Goal: Task Accomplishment & Management: Complete application form

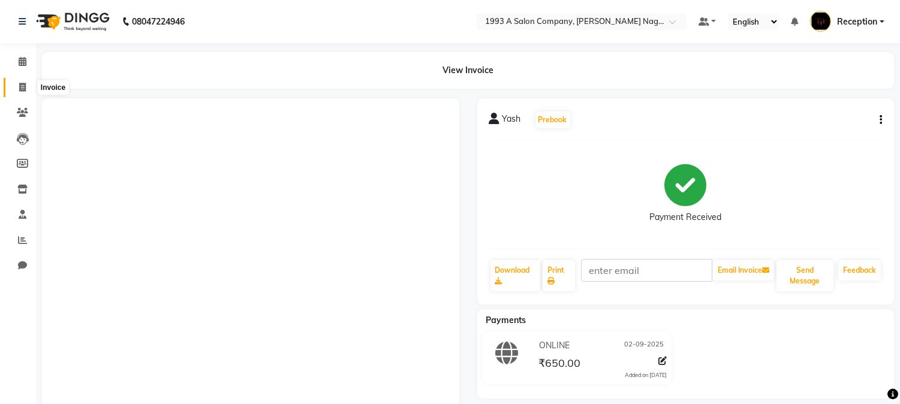
drag, startPoint x: 0, startPoint y: 0, endPoint x: 14, endPoint y: 84, distance: 85.1
click at [14, 84] on span at bounding box center [22, 88] width 21 height 14
select select "service"
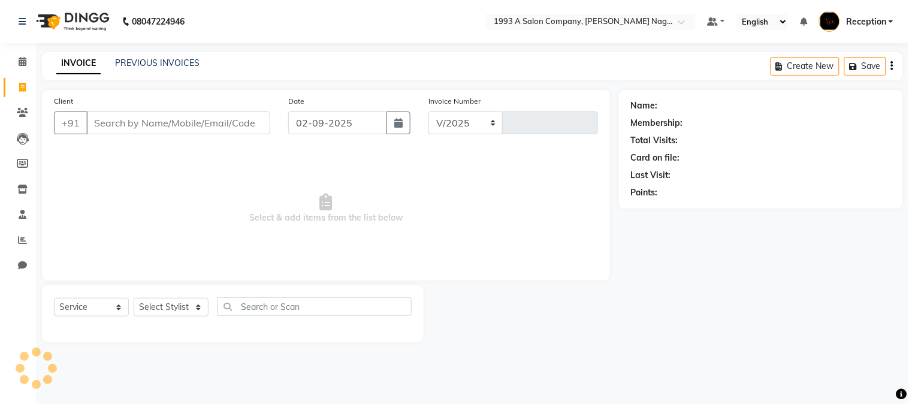
select select "144"
type input "1829"
click at [172, 310] on select "Select Stylist [PERSON_NAME] Mane [PERSON_NAME] Reception [PERSON_NAME] [PERSON…" at bounding box center [171, 307] width 75 height 19
select select "4174"
click at [134, 298] on select "Select Stylist [PERSON_NAME] Mane [PERSON_NAME] Reception [PERSON_NAME] [PERSON…" at bounding box center [171, 307] width 75 height 19
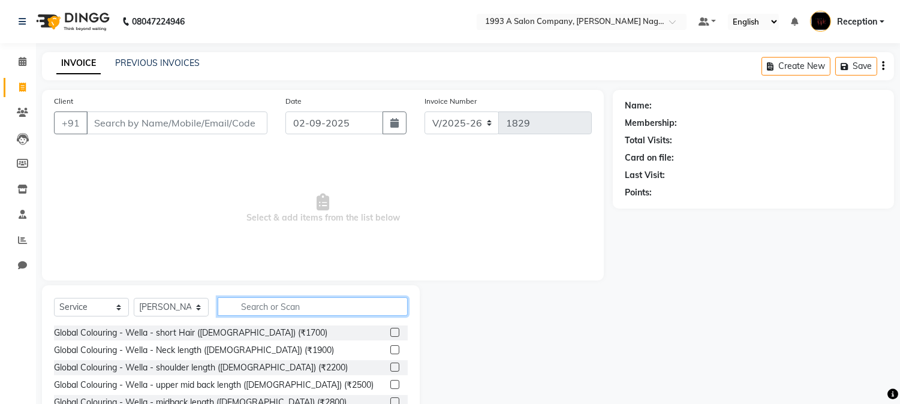
click at [266, 304] on input "text" at bounding box center [313, 306] width 190 height 19
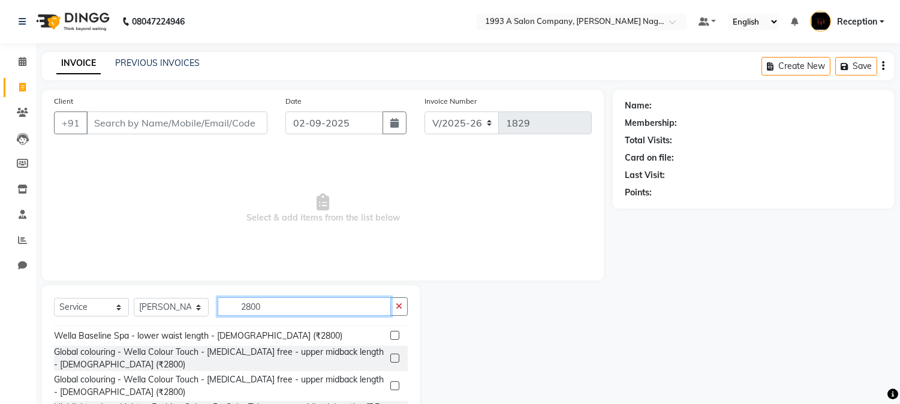
click at [296, 308] on input "2800" at bounding box center [304, 306] width 173 height 19
type input "2"
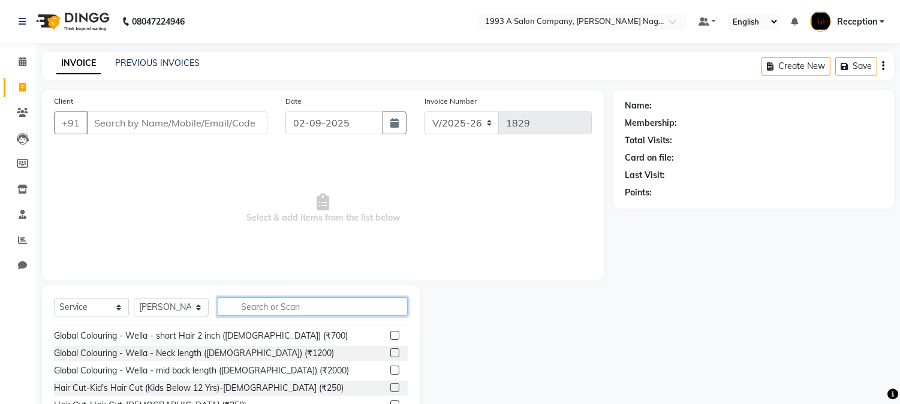
scroll to position [84, 0]
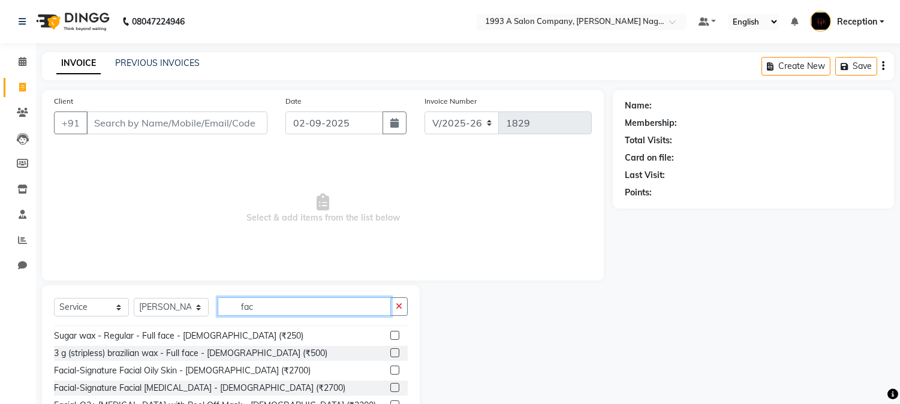
type input "l"
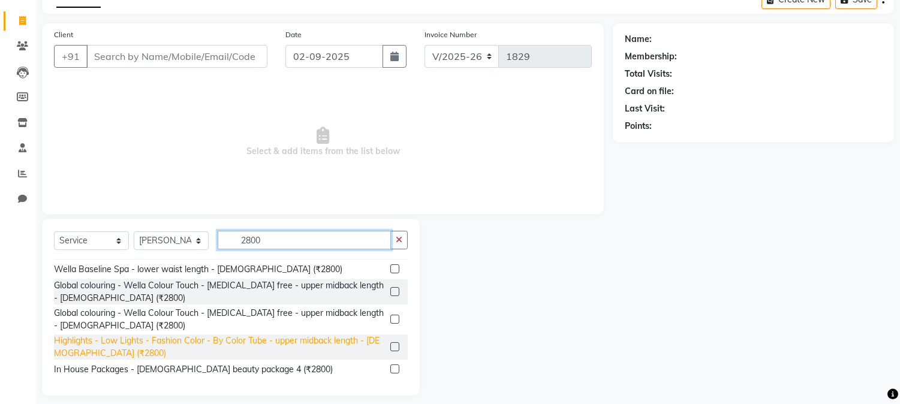
scroll to position [76, 0]
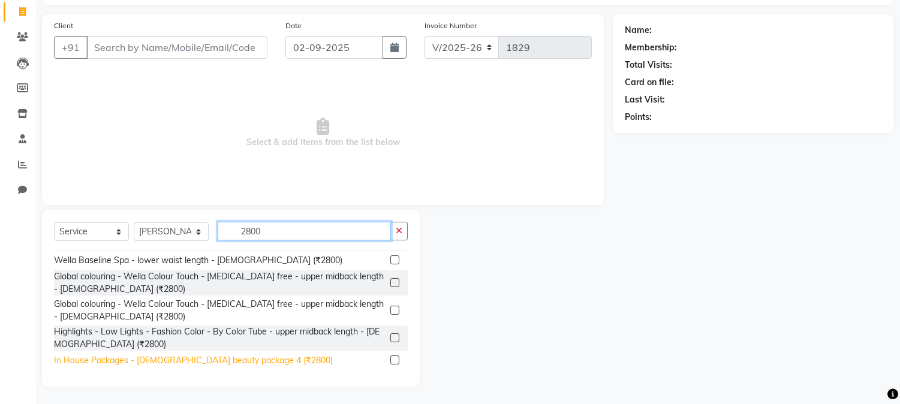
type input "2800"
click at [229, 361] on div "In House Packages - [DEMOGRAPHIC_DATA] beauty package 4 (₹2800)" at bounding box center [193, 360] width 279 height 13
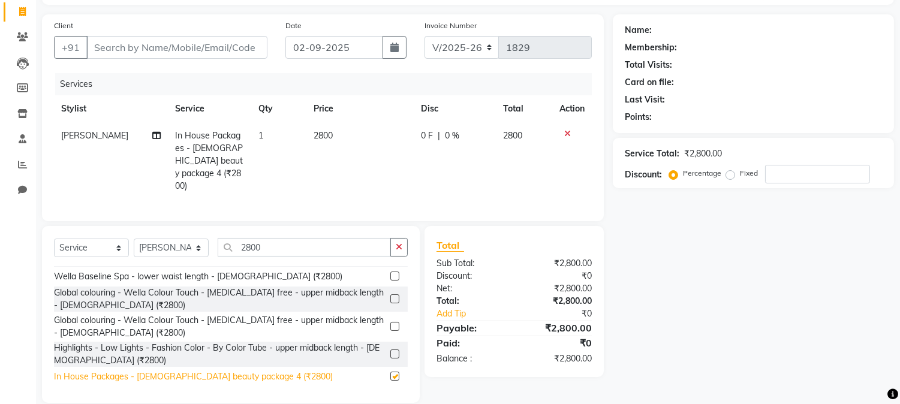
checkbox input "false"
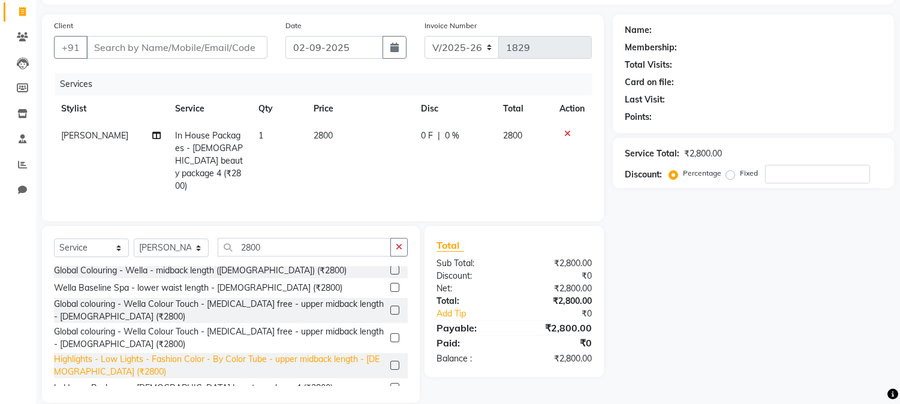
scroll to position [0, 0]
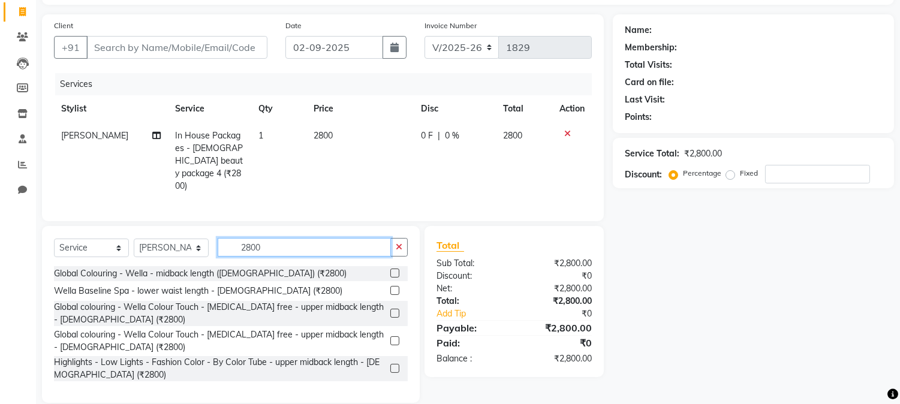
click at [276, 238] on input "2800" at bounding box center [304, 247] width 173 height 19
type input "2"
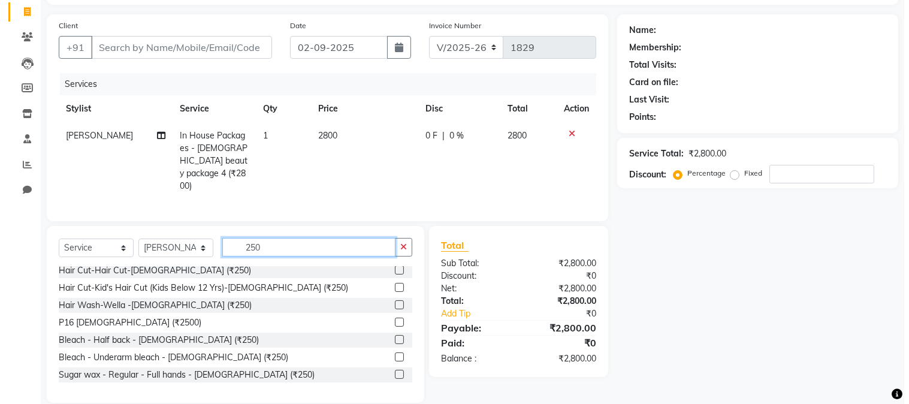
scroll to position [53, 0]
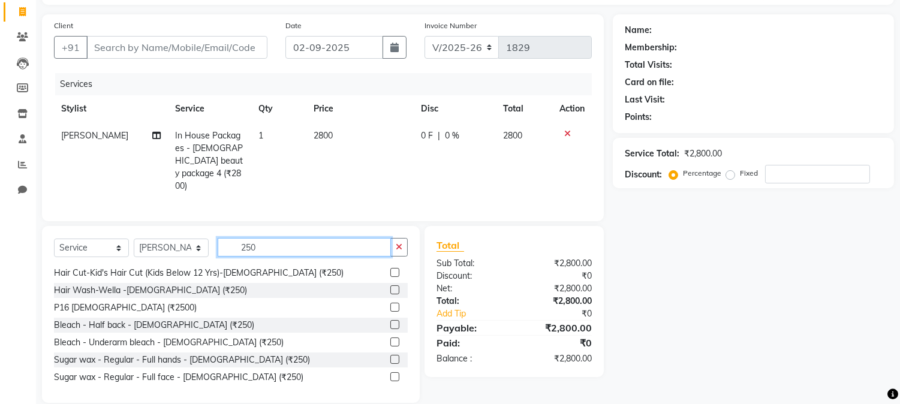
type input "250"
click at [409, 375] on div "Select Service Product Membership Package Voucher Prepaid Gift Card Select Styl…" at bounding box center [231, 314] width 378 height 177
click at [410, 376] on div "Select Service Product Membership Package Voucher Prepaid Gift Card Select Styl…" at bounding box center [231, 314] width 378 height 177
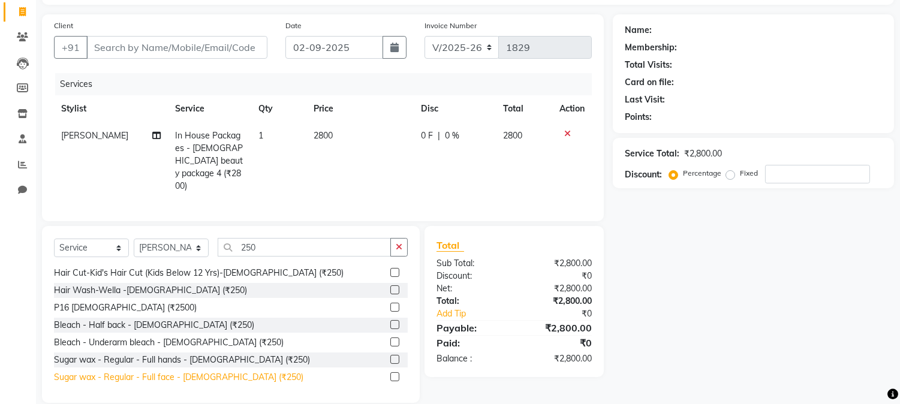
click at [225, 373] on div "Sugar wax - Regular - Full face - [DEMOGRAPHIC_DATA] (₹250)" at bounding box center [178, 377] width 249 height 13
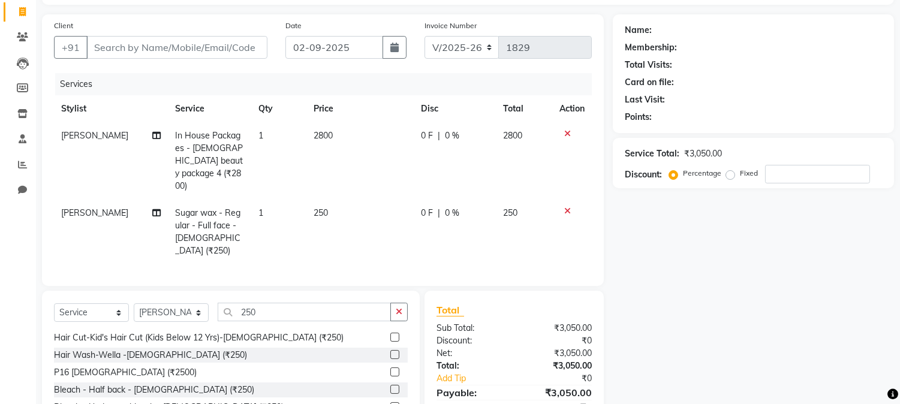
checkbox input "false"
click at [215, 53] on input "Client" at bounding box center [176, 47] width 181 height 23
click at [150, 48] on input "Client" at bounding box center [176, 47] width 181 height 23
type input "7"
type input "0"
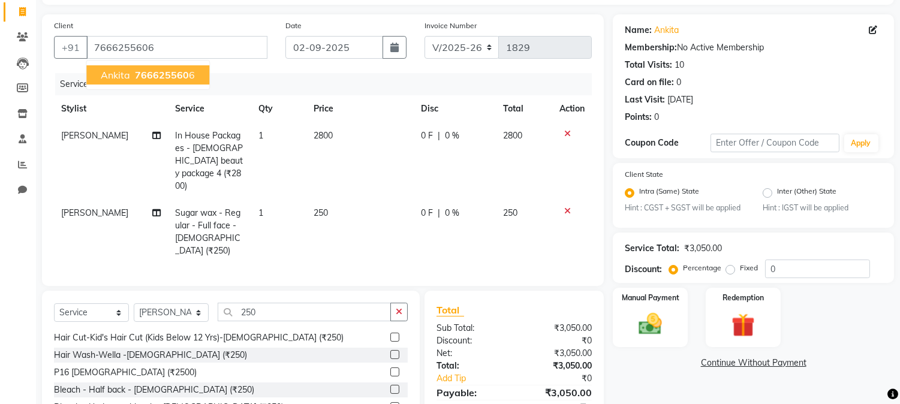
click at [139, 74] on span "766625560" at bounding box center [162, 75] width 54 height 12
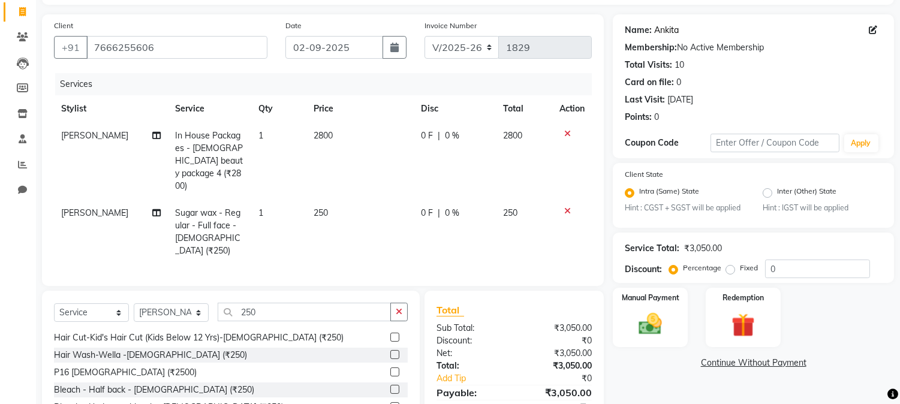
click at [672, 30] on link "Ankita" at bounding box center [666, 30] width 25 height 13
click at [183, 50] on input "7666255606" at bounding box center [176, 47] width 181 height 23
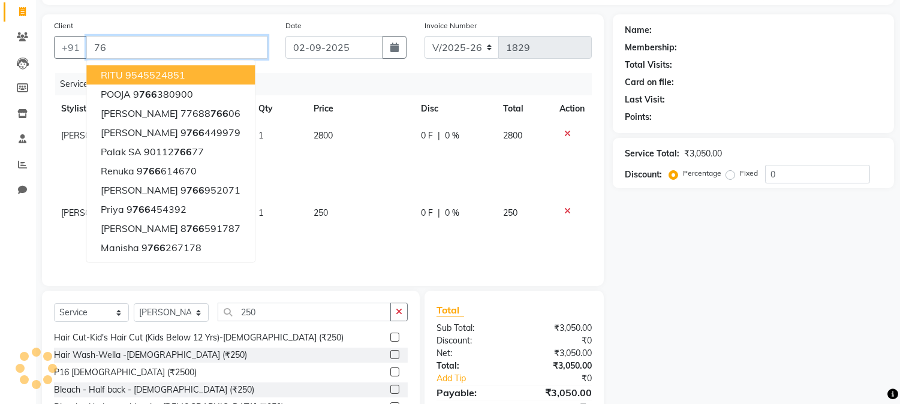
type input "7"
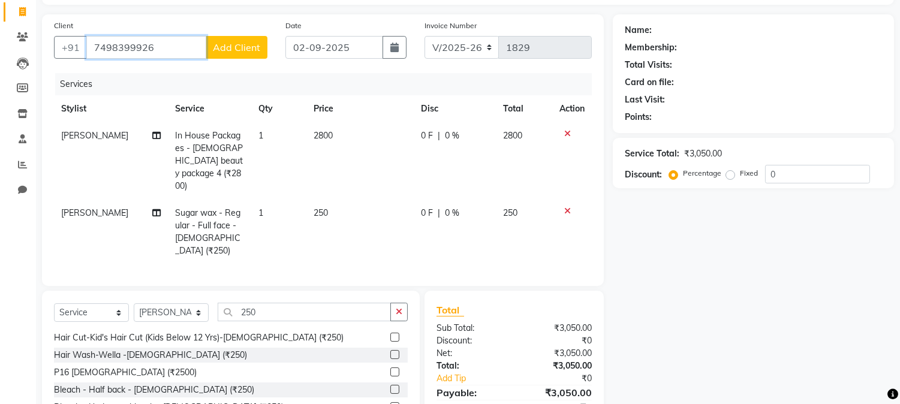
type input "7498399926"
click at [236, 44] on span "Add Client" at bounding box center [236, 47] width 47 height 12
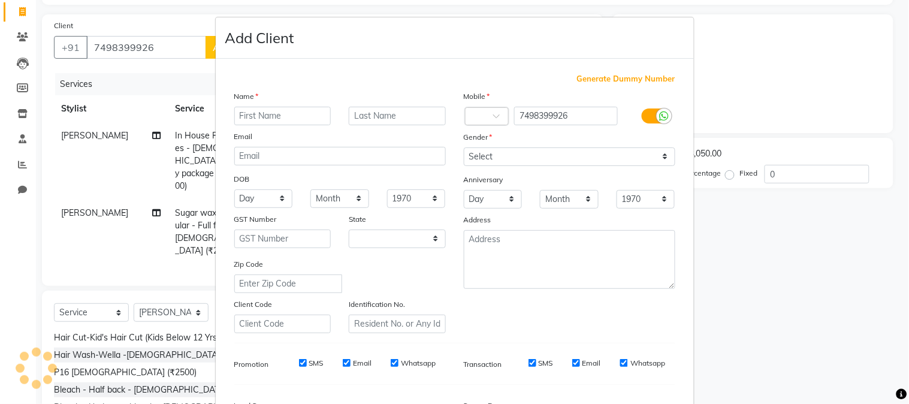
select select "22"
type input "ankita"
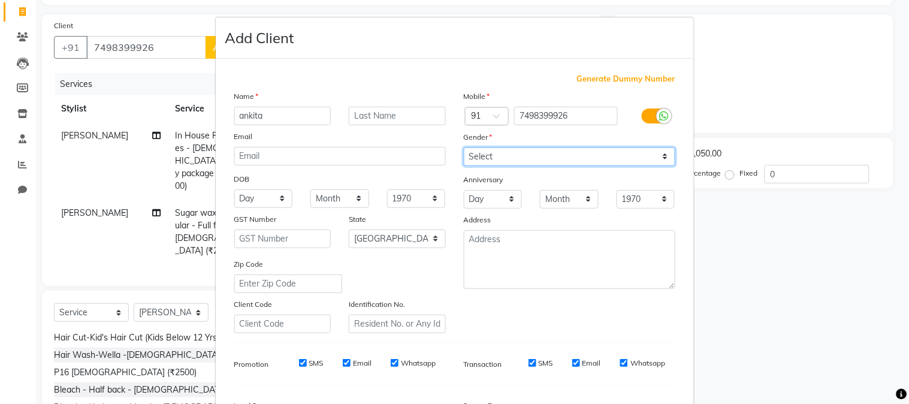
click at [488, 151] on select "Select [DEMOGRAPHIC_DATA] [DEMOGRAPHIC_DATA] Other Prefer Not To Say" at bounding box center [570, 156] width 212 height 19
select select "[DEMOGRAPHIC_DATA]"
click at [464, 147] on select "Select [DEMOGRAPHIC_DATA] [DEMOGRAPHIC_DATA] Other Prefer Not To Say" at bounding box center [570, 156] width 212 height 19
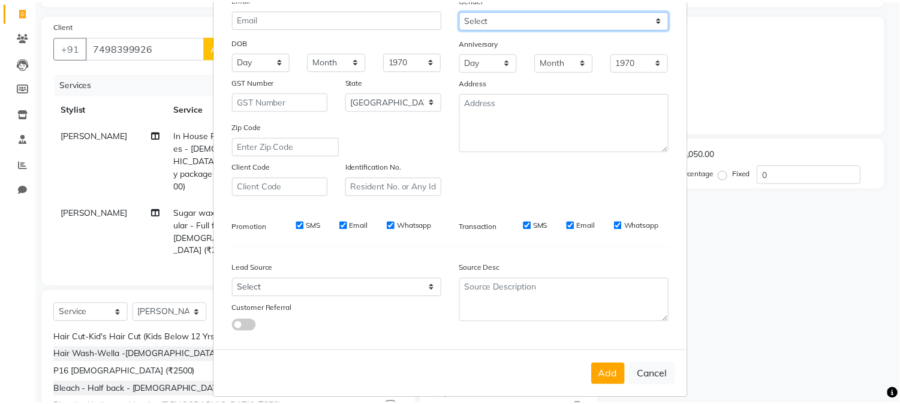
scroll to position [150, 0]
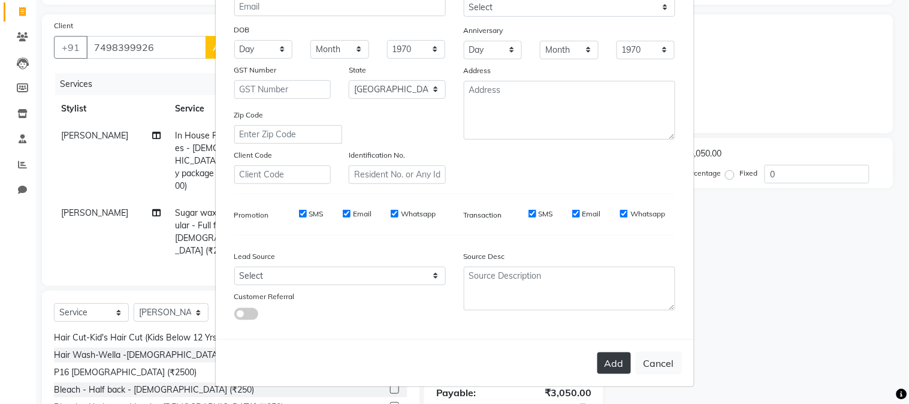
click at [618, 360] on button "Add" at bounding box center [615, 363] width 34 height 22
select select
select select "null"
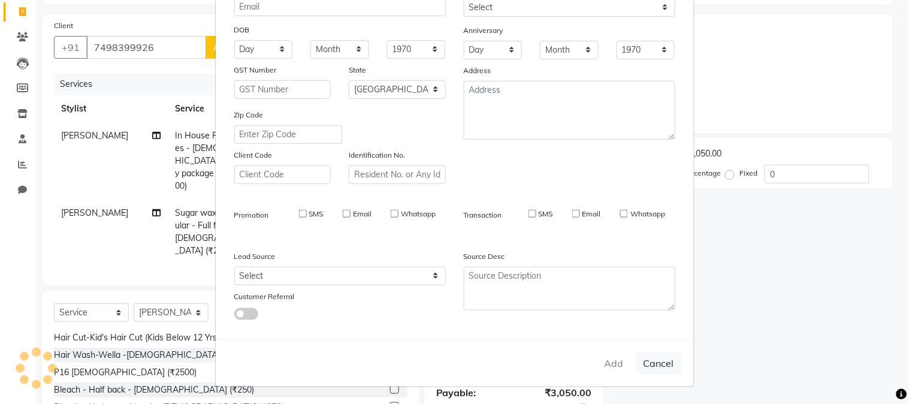
select select
checkbox input "false"
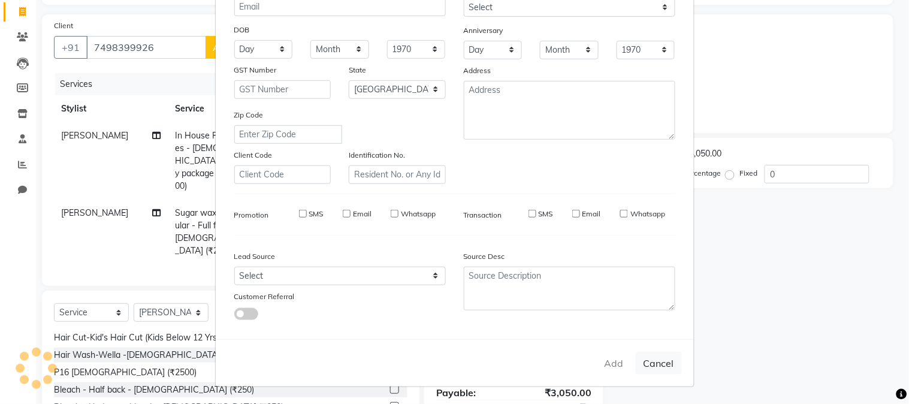
checkbox input "false"
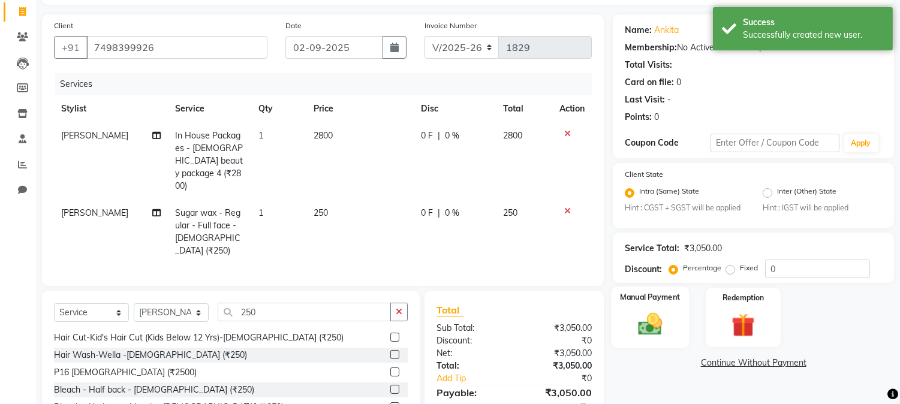
click at [649, 326] on img at bounding box center [650, 324] width 40 height 28
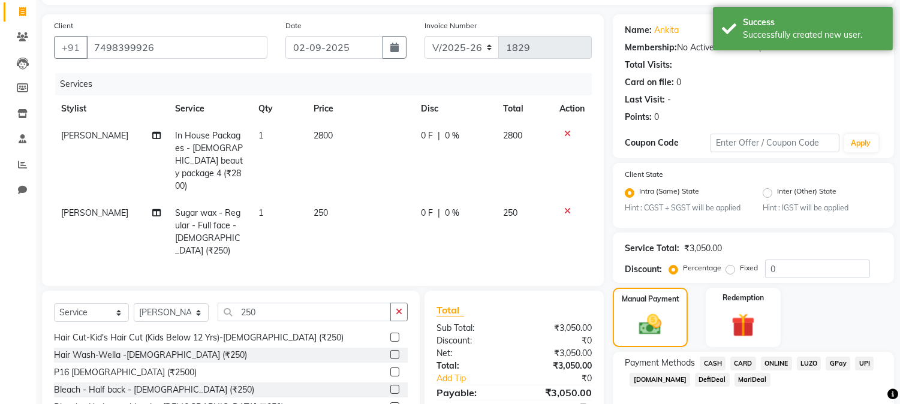
click at [720, 362] on span "CASH" at bounding box center [712, 364] width 26 height 14
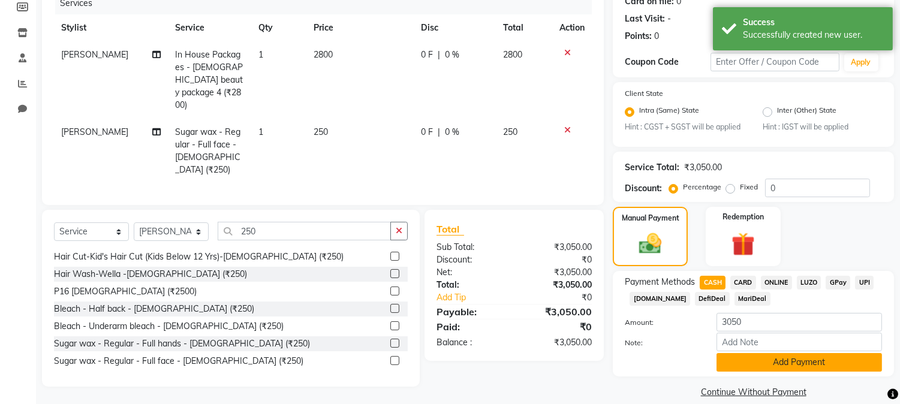
scroll to position [171, 0]
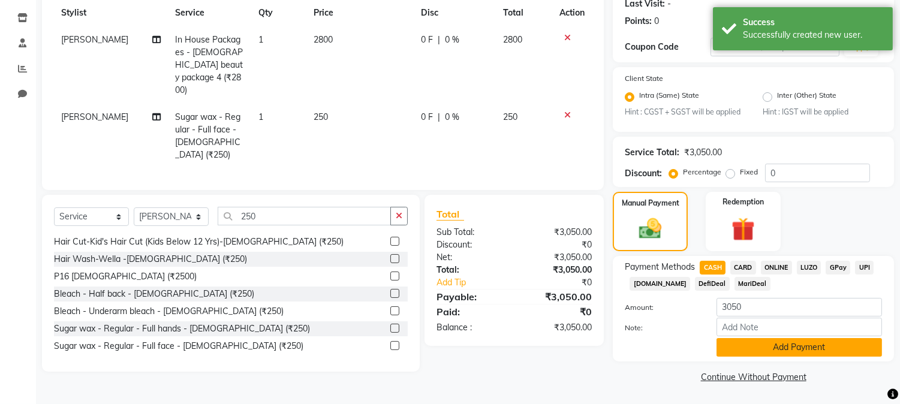
click at [794, 339] on button "Add Payment" at bounding box center [798, 347] width 165 height 19
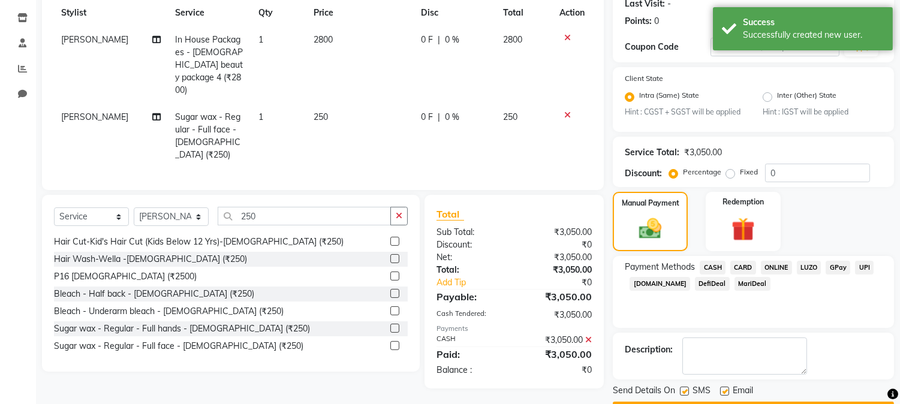
scroll to position [206, 0]
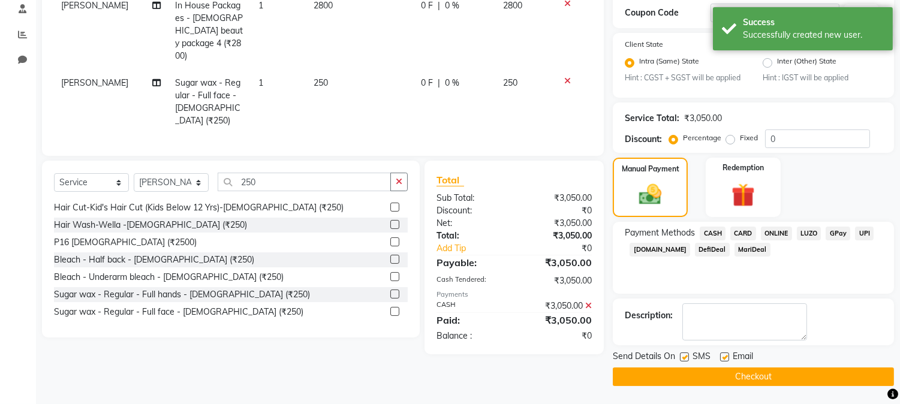
click at [728, 372] on button "Checkout" at bounding box center [753, 376] width 281 height 19
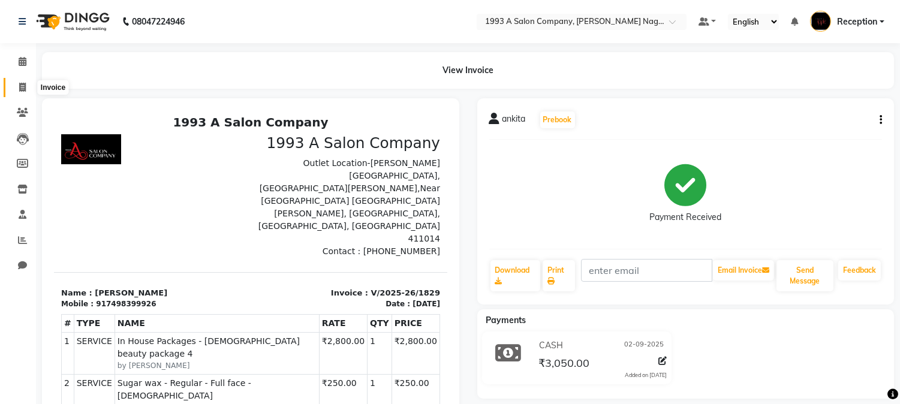
click at [21, 85] on icon at bounding box center [22, 87] width 7 height 9
select select "service"
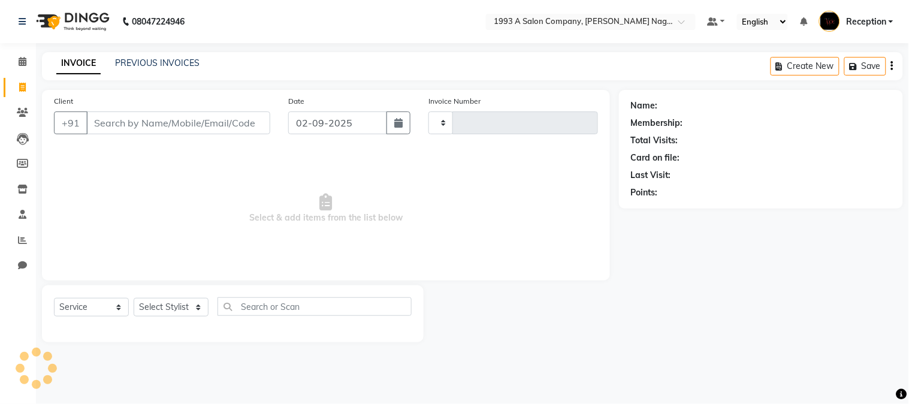
type input "1830"
select select "144"
click at [136, 61] on link "PREVIOUS INVOICES" at bounding box center [157, 63] width 85 height 11
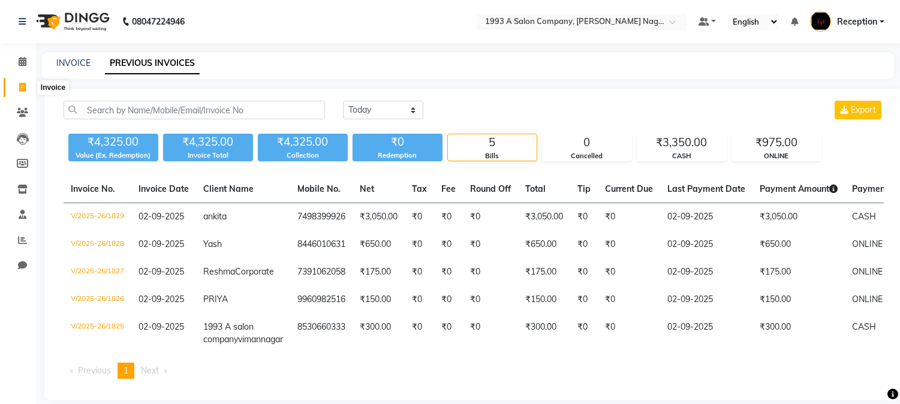
click at [25, 86] on icon at bounding box center [22, 87] width 7 height 9
select select "service"
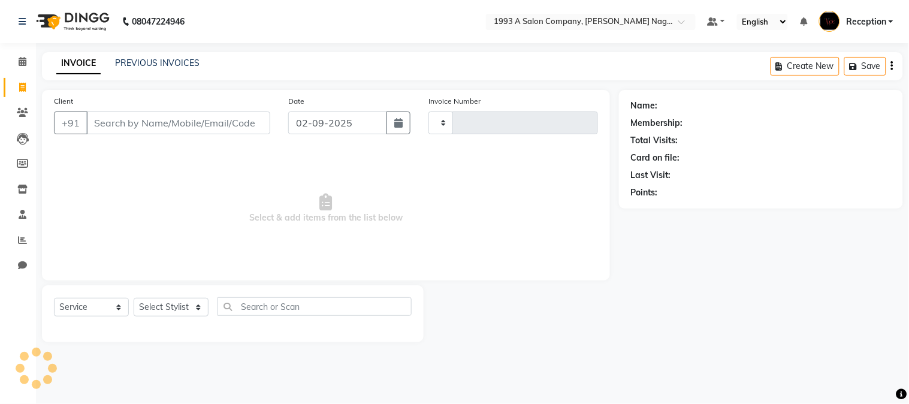
type input "1830"
select select "144"
click at [164, 310] on select "Select Stylist [PERSON_NAME] Mane [PERSON_NAME] Reception [PERSON_NAME] [PERSON…" at bounding box center [171, 307] width 75 height 19
select select "41565"
click at [134, 298] on select "Select Stylist [PERSON_NAME] Mane [PERSON_NAME] Reception [PERSON_NAME] [PERSON…" at bounding box center [171, 307] width 75 height 19
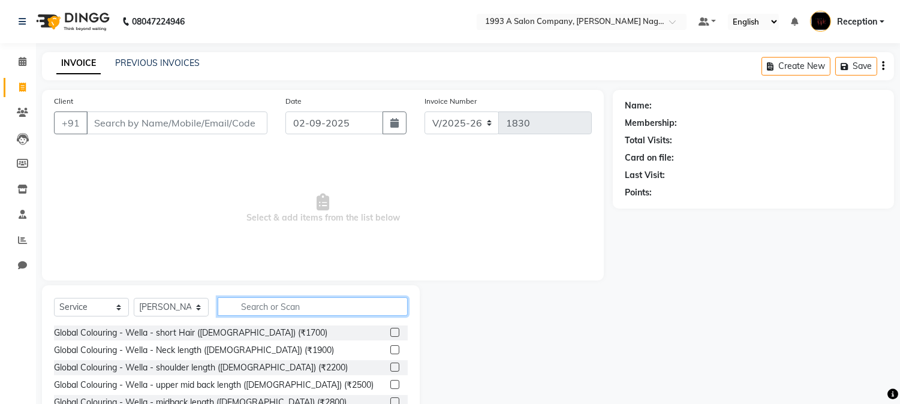
click at [279, 312] on input "text" at bounding box center [313, 306] width 190 height 19
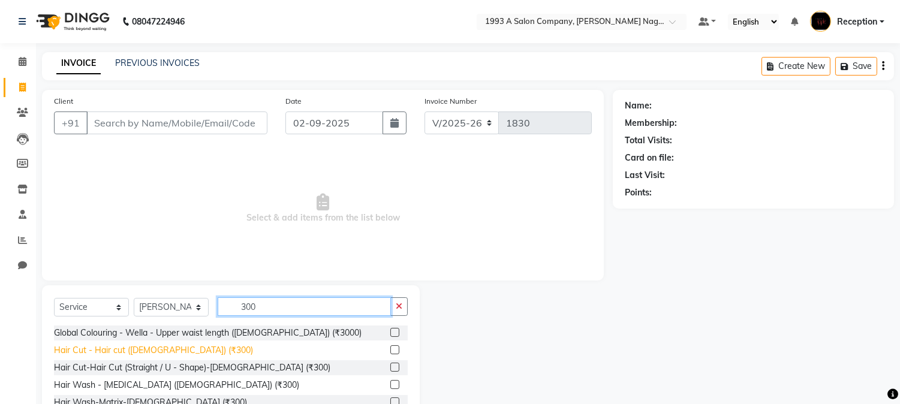
type input "300"
click at [159, 346] on div "Hair Cut - Hair cut ([DEMOGRAPHIC_DATA]) (₹300)" at bounding box center [153, 350] width 199 height 13
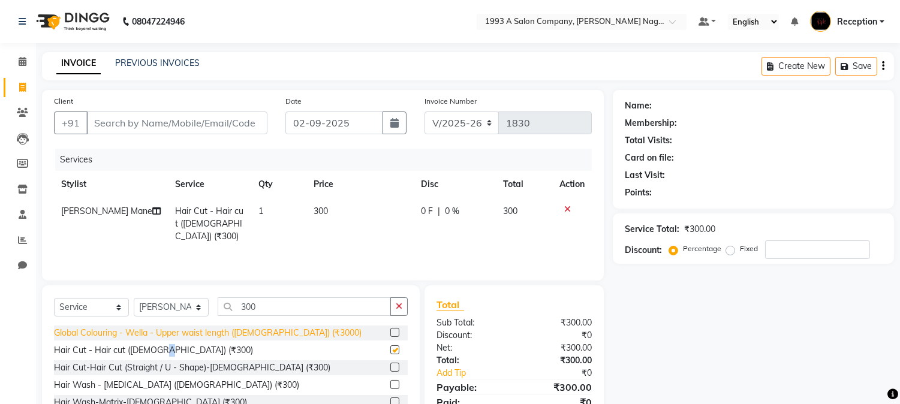
checkbox input "false"
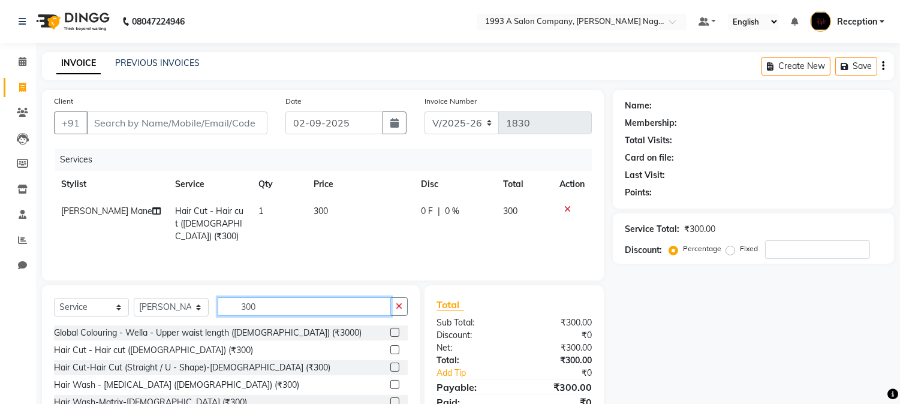
click at [271, 306] on input "300" at bounding box center [304, 306] width 173 height 19
type input "3"
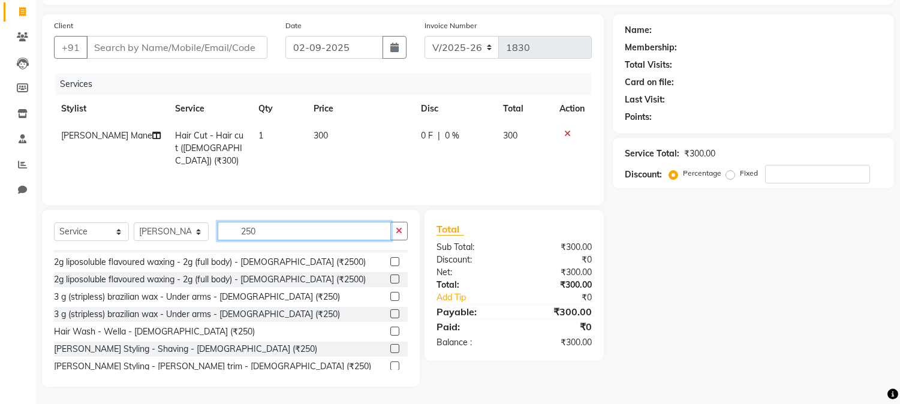
scroll to position [213, 0]
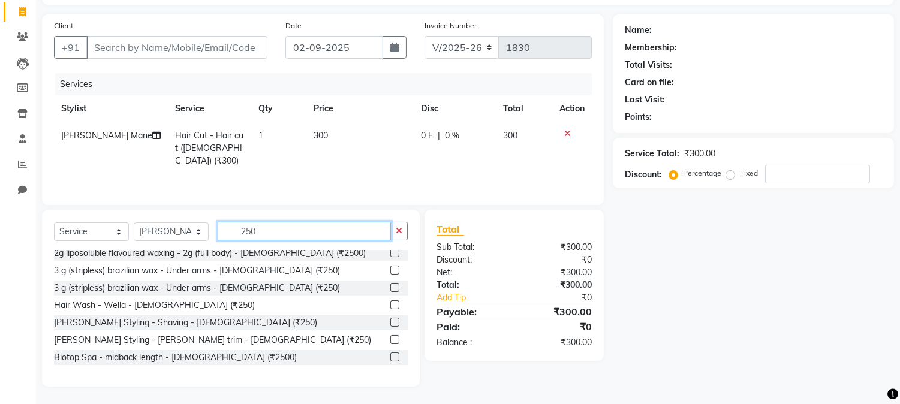
type input "250"
click at [210, 339] on div "[PERSON_NAME] Styling - [PERSON_NAME] trim - [DEMOGRAPHIC_DATA] (₹250)" at bounding box center [231, 340] width 354 height 15
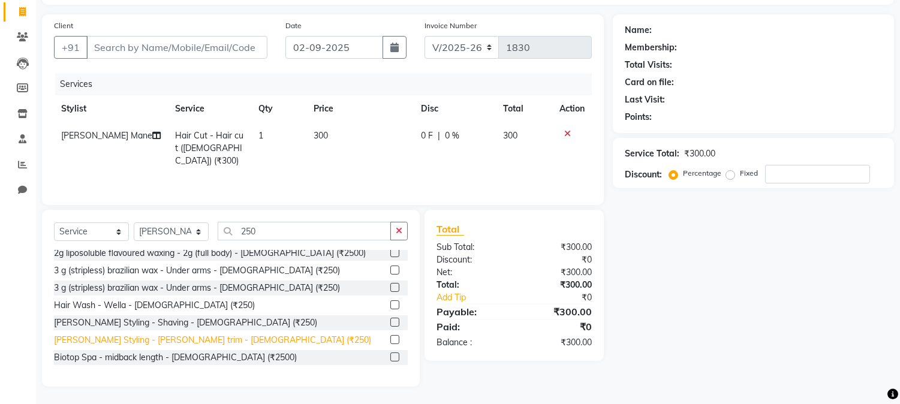
click at [156, 338] on div "[PERSON_NAME] Styling - [PERSON_NAME] trim - [DEMOGRAPHIC_DATA] (₹250)" at bounding box center [212, 340] width 317 height 13
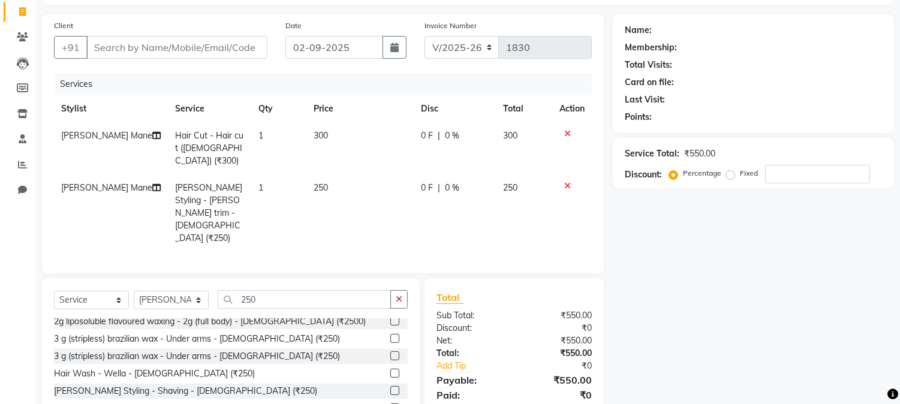
checkbox input "false"
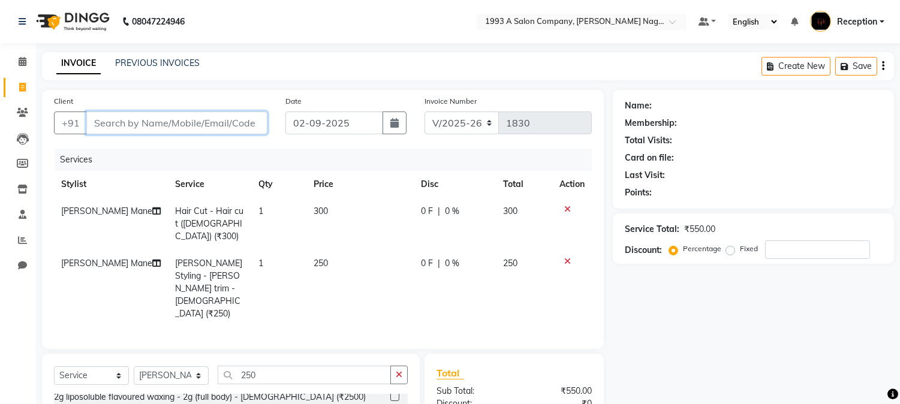
click at [198, 123] on input "Client" at bounding box center [176, 122] width 181 height 23
type input "9"
type input "0"
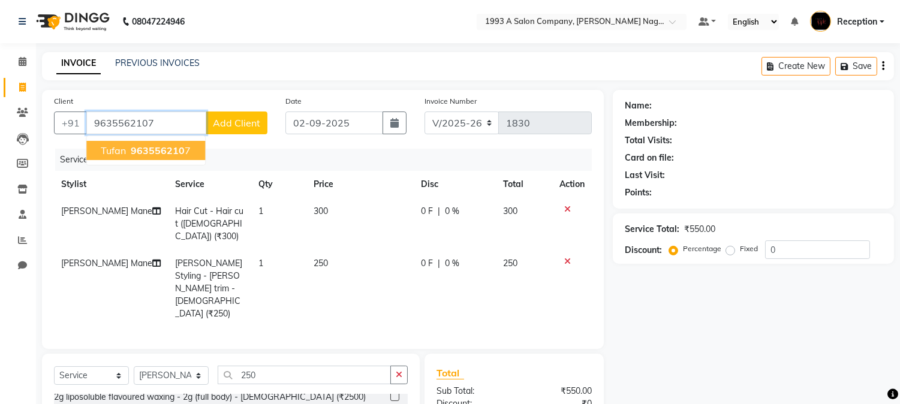
type input "9635562107"
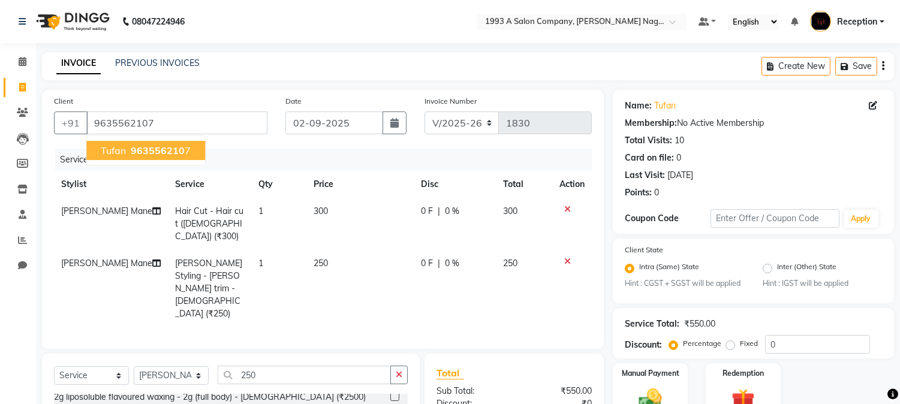
click at [142, 149] on span "963556210" at bounding box center [158, 150] width 54 height 12
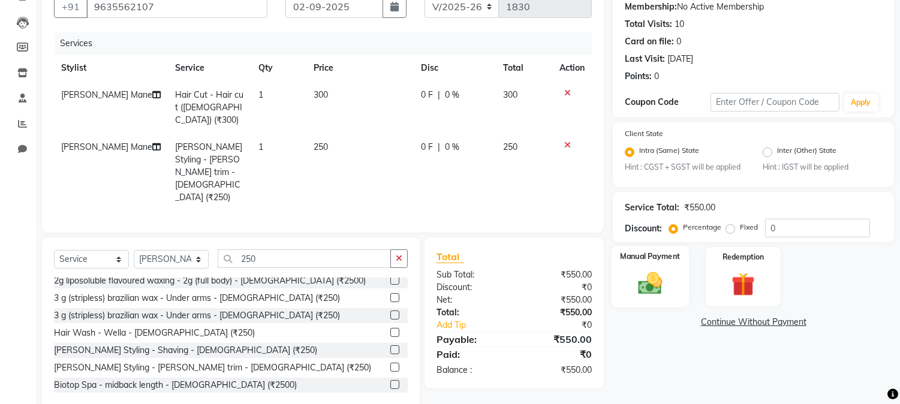
click at [649, 291] on img at bounding box center [650, 284] width 40 height 28
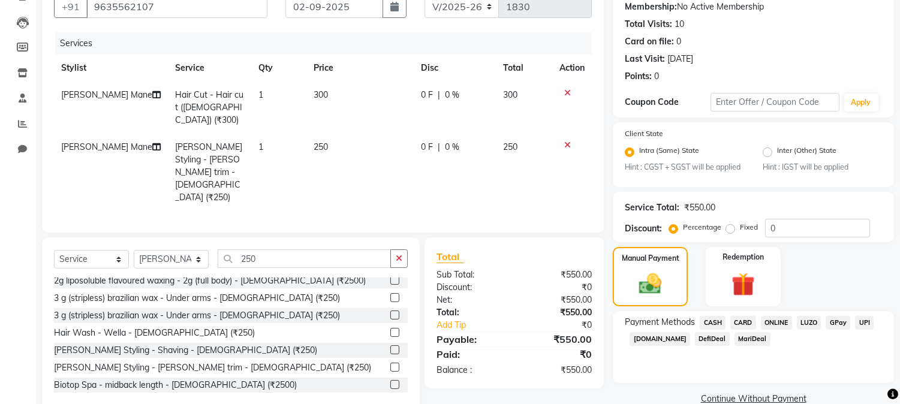
click at [714, 321] on span "CASH" at bounding box center [712, 323] width 26 height 14
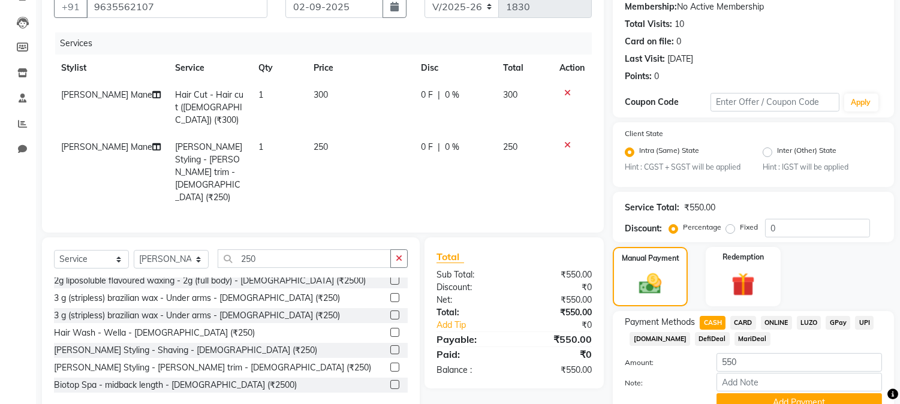
scroll to position [171, 0]
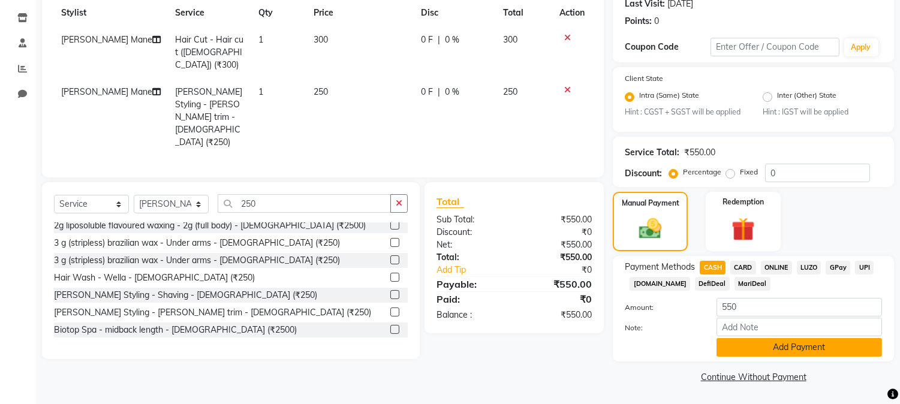
click at [732, 340] on button "Add Payment" at bounding box center [798, 347] width 165 height 19
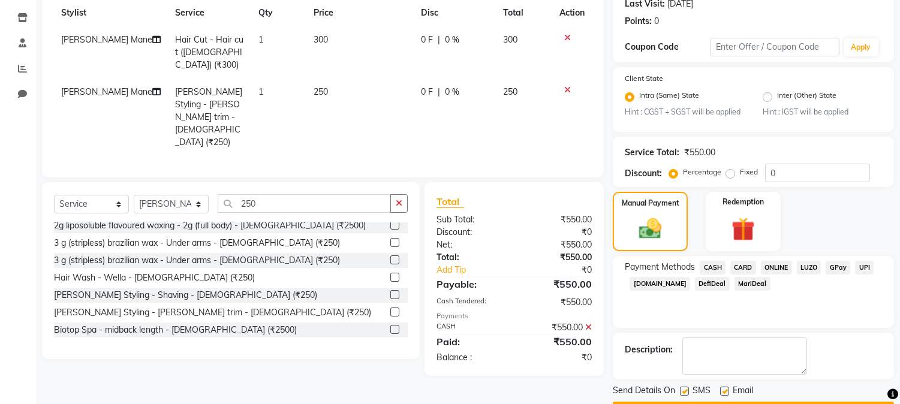
scroll to position [206, 0]
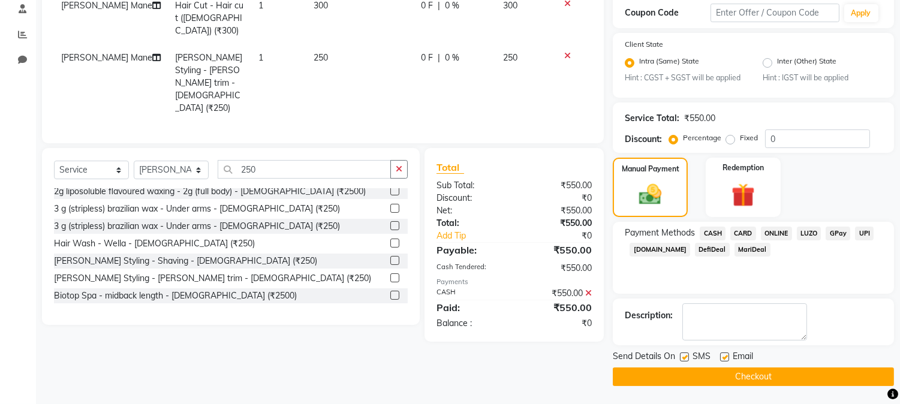
click at [735, 375] on button "Checkout" at bounding box center [753, 376] width 281 height 19
